Goal: Browse casually

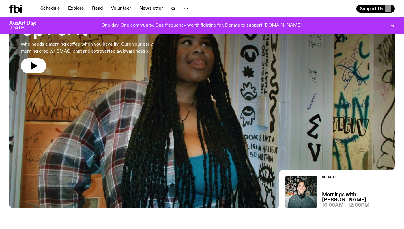
scroll to position [49, 0]
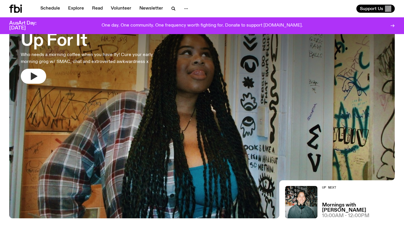
click at [39, 78] on button "button" at bounding box center [33, 76] width 25 height 15
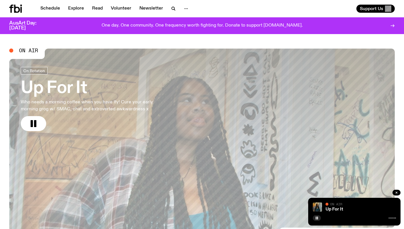
scroll to position [0, 0]
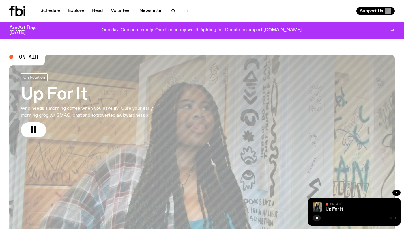
click at [33, 121] on link "Up For It Who needs a morning coffee when you have Ify! Cure your early morning…" at bounding box center [95, 105] width 148 height 64
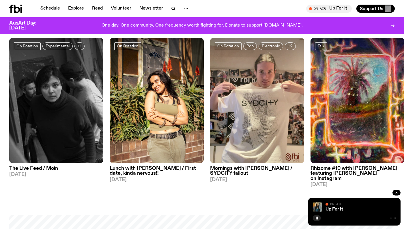
scroll to position [274, 0]
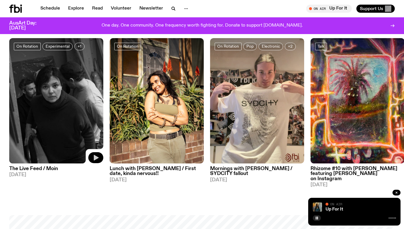
click at [95, 157] on icon "button" at bounding box center [96, 158] width 5 height 6
